Goal: Task Accomplishment & Management: Manage account settings

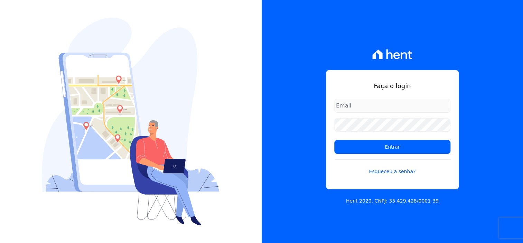
click at [370, 107] on input "email" at bounding box center [393, 106] width 116 height 14
type input "dilayne@fronteimoveis.com.br"
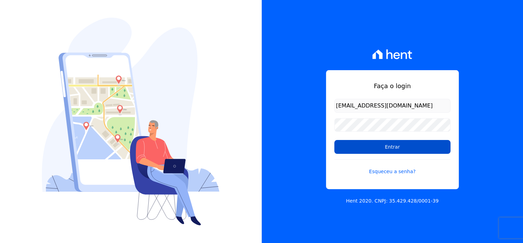
click at [413, 148] on input "Entrar" at bounding box center [393, 147] width 116 height 14
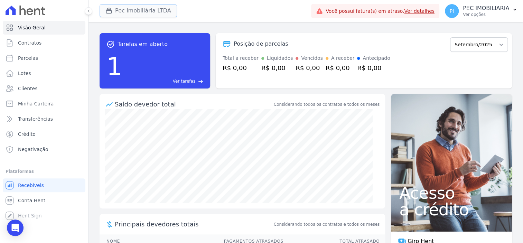
click at [121, 7] on button "Pec Imobiliária LTDA" at bounding box center [138, 10] width 77 height 13
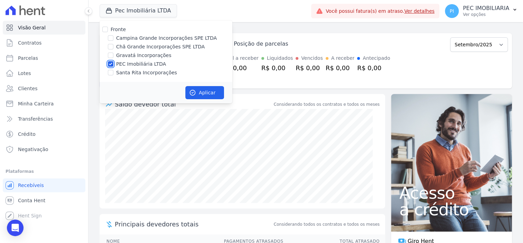
click at [110, 66] on input "PEC Imobiliária LTDA" at bounding box center [111, 64] width 6 height 6
checkbox input "false"
click at [110, 48] on input "Chã Grande Incorporações SPE LTDA" at bounding box center [111, 47] width 6 height 6
checkbox input "true"
click at [201, 89] on button "Aplicar" at bounding box center [204, 92] width 39 height 13
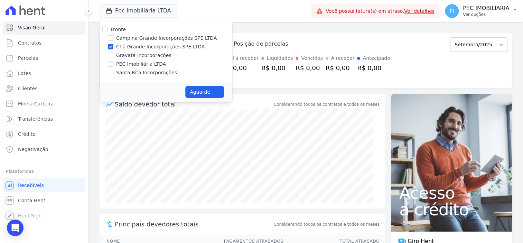
click at [480, 12] on p "Ver opções" at bounding box center [486, 15] width 46 height 6
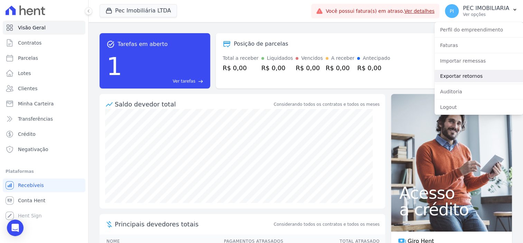
click at [466, 76] on link "Exportar retornos" at bounding box center [479, 76] width 89 height 12
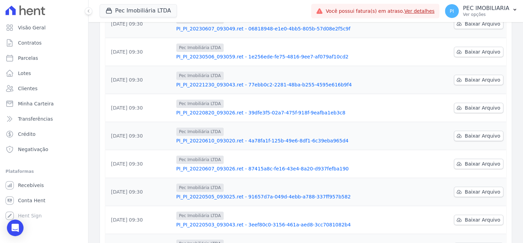
scroll to position [63, 0]
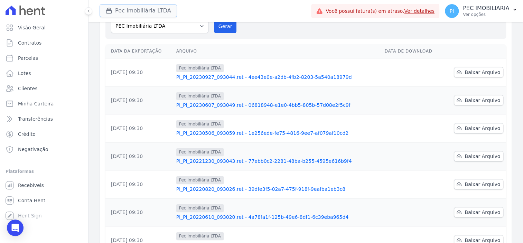
click at [137, 10] on button "Pec Imobiliária LTDA" at bounding box center [138, 10] width 77 height 13
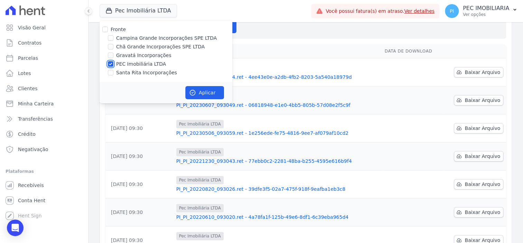
click at [111, 64] on input "PEC Imobiliária LTDA" at bounding box center [111, 64] width 6 height 6
checkbox input "false"
click at [111, 46] on input "Chã Grande Incorporações SPE LTDA" at bounding box center [111, 47] width 6 height 6
checkbox input "true"
click at [204, 92] on button "Aplicar" at bounding box center [204, 92] width 39 height 13
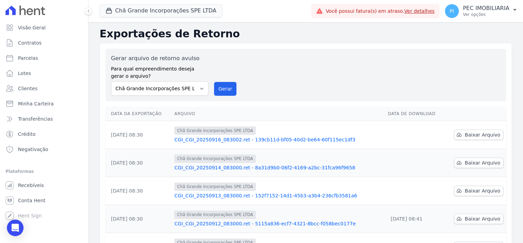
click at [84, 8] on div at bounding box center [85, 11] width 8 height 22
click at [88, 10] on icon at bounding box center [88, 11] width 4 height 4
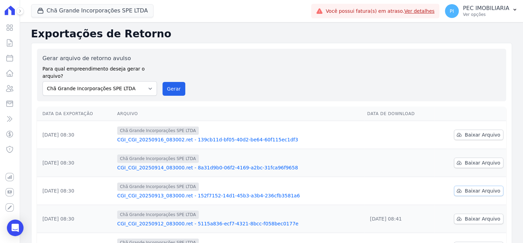
click at [482, 187] on span "Baixar Arquivo" at bounding box center [483, 190] width 36 height 7
click at [480, 159] on span "Baixar Arquivo" at bounding box center [483, 162] width 36 height 7
click at [470, 131] on span "Baixar Arquivo" at bounding box center [483, 134] width 36 height 7
click at [173, 136] on link "CGI_CGI_20250916_083002.ret - 139cb11d-bf05-40d2-be64-60f115ec1df3" at bounding box center [239, 139] width 245 height 7
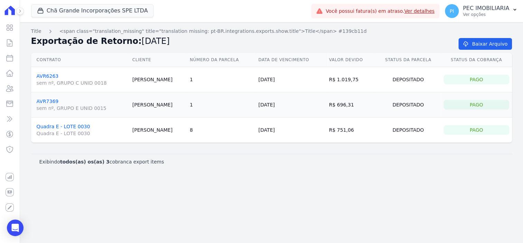
click at [72, 126] on link "Quadra E - LOTE 0030 Quadra E - LOTE 0030" at bounding box center [82, 130] width 90 height 13
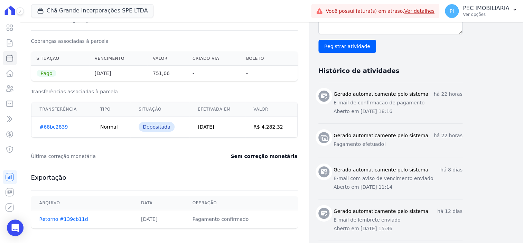
scroll to position [259, 0]
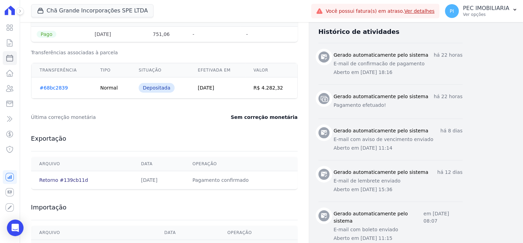
click at [56, 180] on link "Retorno #139cb11d" at bounding box center [63, 180] width 49 height 6
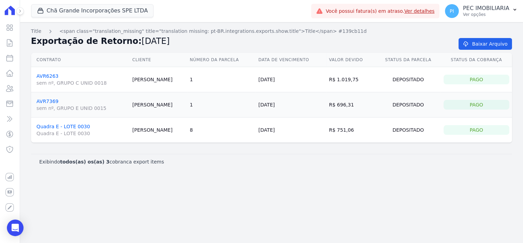
click at [64, 128] on link "Quadra E - LOTE 0030 Quadra E - LOTE 0030" at bounding box center [82, 130] width 90 height 13
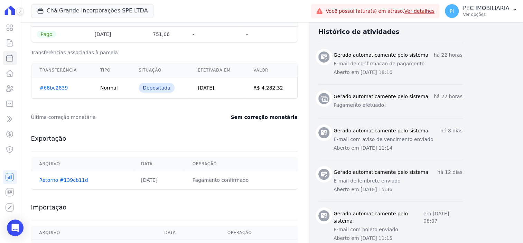
scroll to position [346, 0]
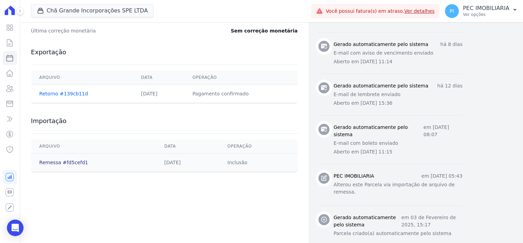
click at [63, 160] on link "Remessa #fd5cefd1" at bounding box center [63, 163] width 49 height 6
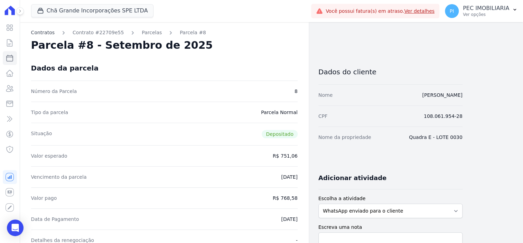
click at [45, 32] on link "Contratos" at bounding box center [43, 32] width 24 height 7
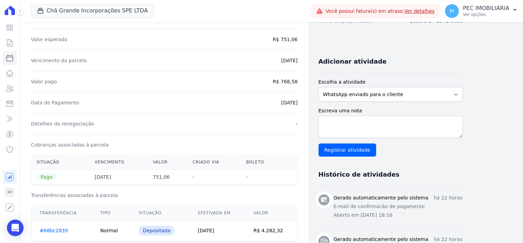
scroll to position [129, 0]
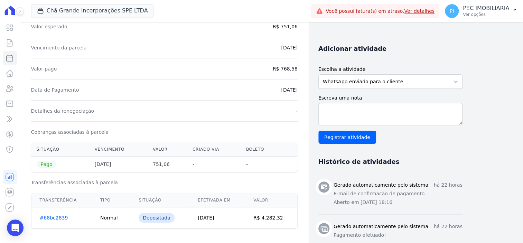
click at [52, 216] on link "#68bc2839" at bounding box center [54, 218] width 28 height 6
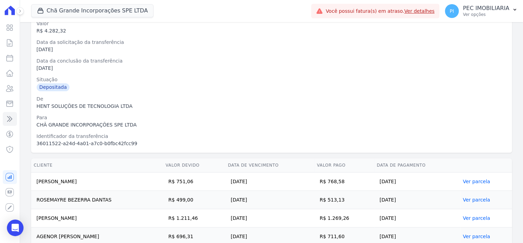
scroll to position [90, 0]
